Goal: Navigation & Orientation: Find specific page/section

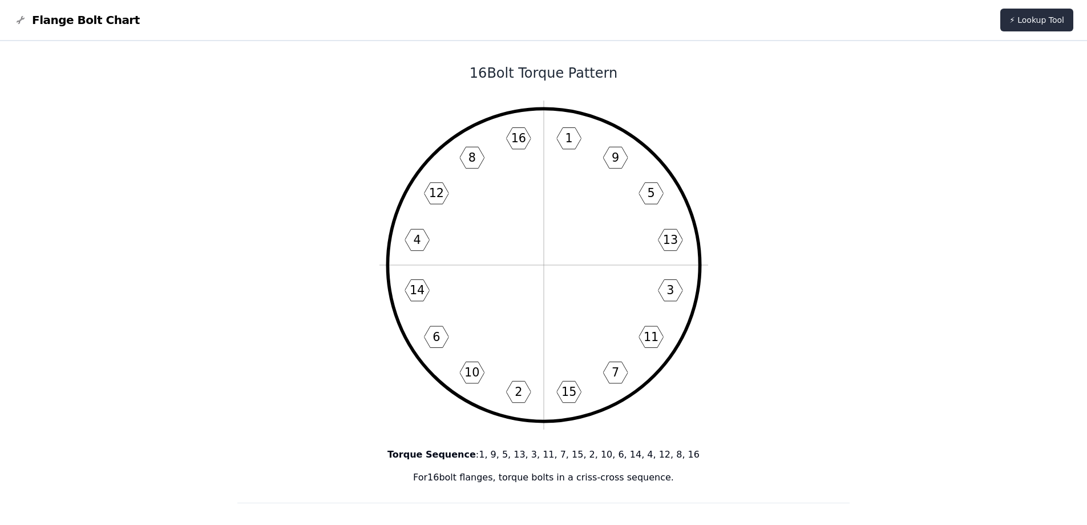
click at [1018, 20] on link "⚡ Lookup Tool" at bounding box center [1037, 20] width 73 height 23
click at [60, 20] on span "Flange Bolt Chart" at bounding box center [86, 20] width 108 height 16
